Goal: Information Seeking & Learning: Learn about a topic

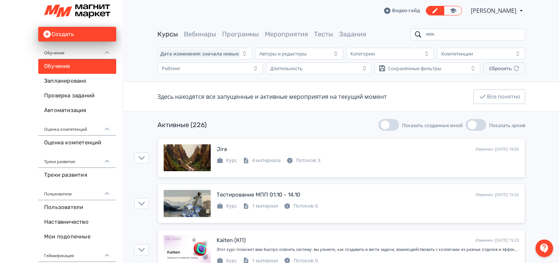
click at [438, 31] on input "search" at bounding box center [468, 35] width 115 height 12
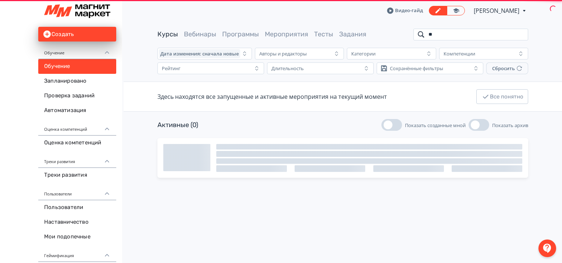
type input "*"
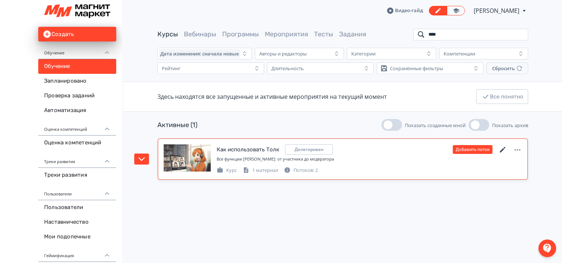
type input "****"
click at [503, 149] on icon at bounding box center [503, 150] width 6 height 6
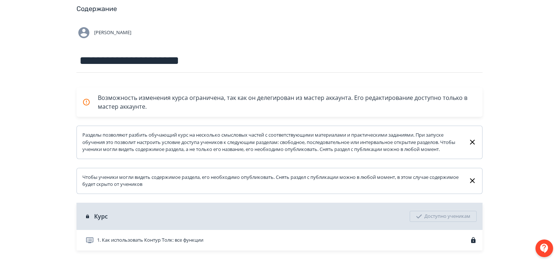
scroll to position [69, 0]
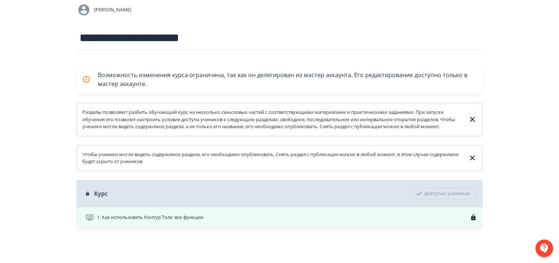
click at [437, 217] on div "1. Как использовать Контур Толк: все функции" at bounding box center [281, 217] width 392 height 9
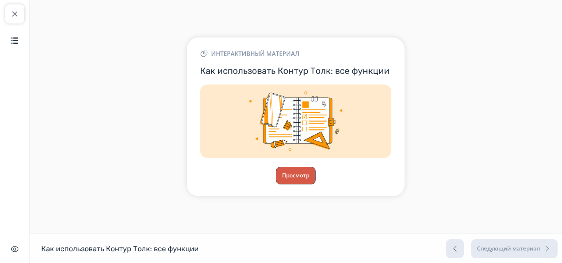
click at [301, 177] on button "Просмотр" at bounding box center [296, 176] width 40 height 18
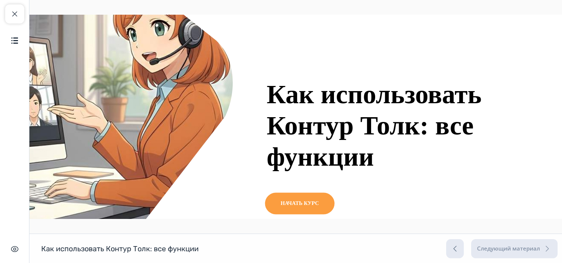
click at [319, 206] on link "НАЧАТЬ КУРС" at bounding box center [300, 203] width 70 height 21
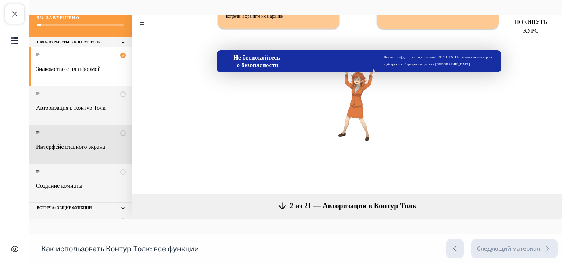
scroll to position [74, 0]
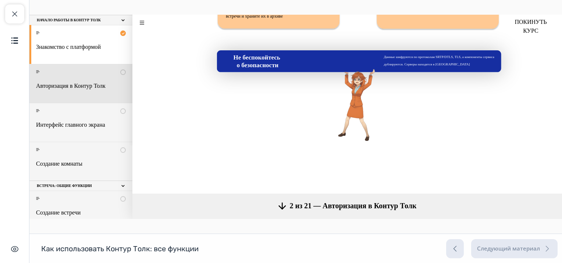
click at [74, 91] on link "Авторизация в Контур Толк" at bounding box center [80, 83] width 103 height 39
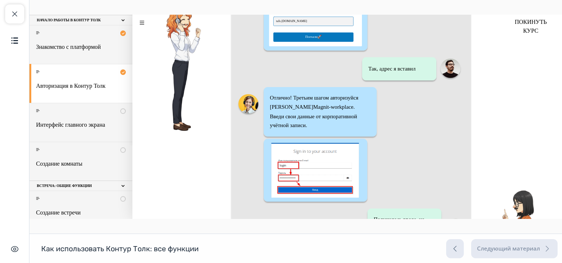
scroll to position [688, 0]
